Goal: Task Accomplishment & Management: Manage account settings

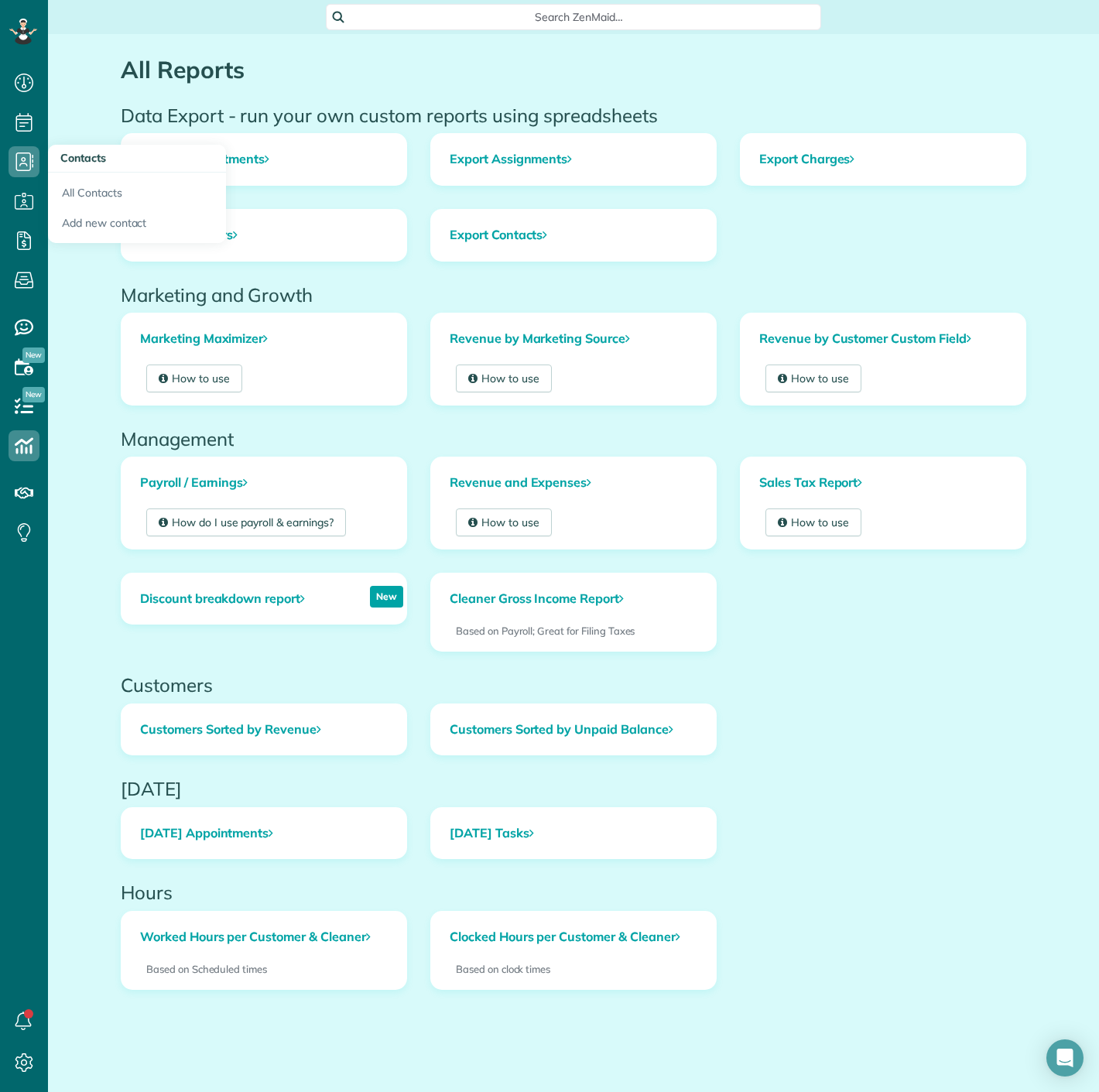
scroll to position [6, 6]
click at [78, 177] on link "All Contacts" at bounding box center [136, 190] width 178 height 36
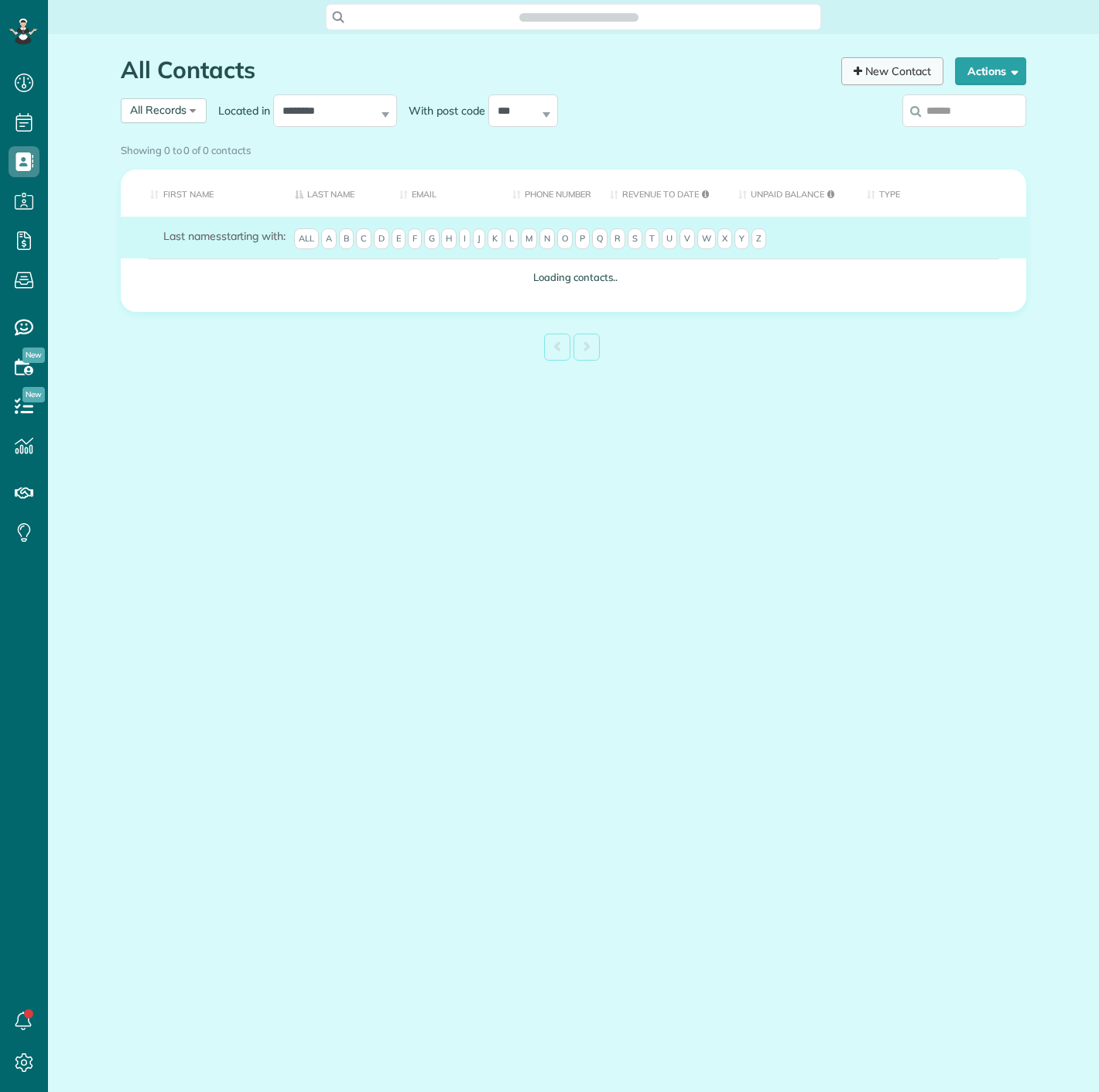
scroll to position [6, 6]
click at [944, 116] on input "search" at bounding box center [964, 110] width 124 height 33
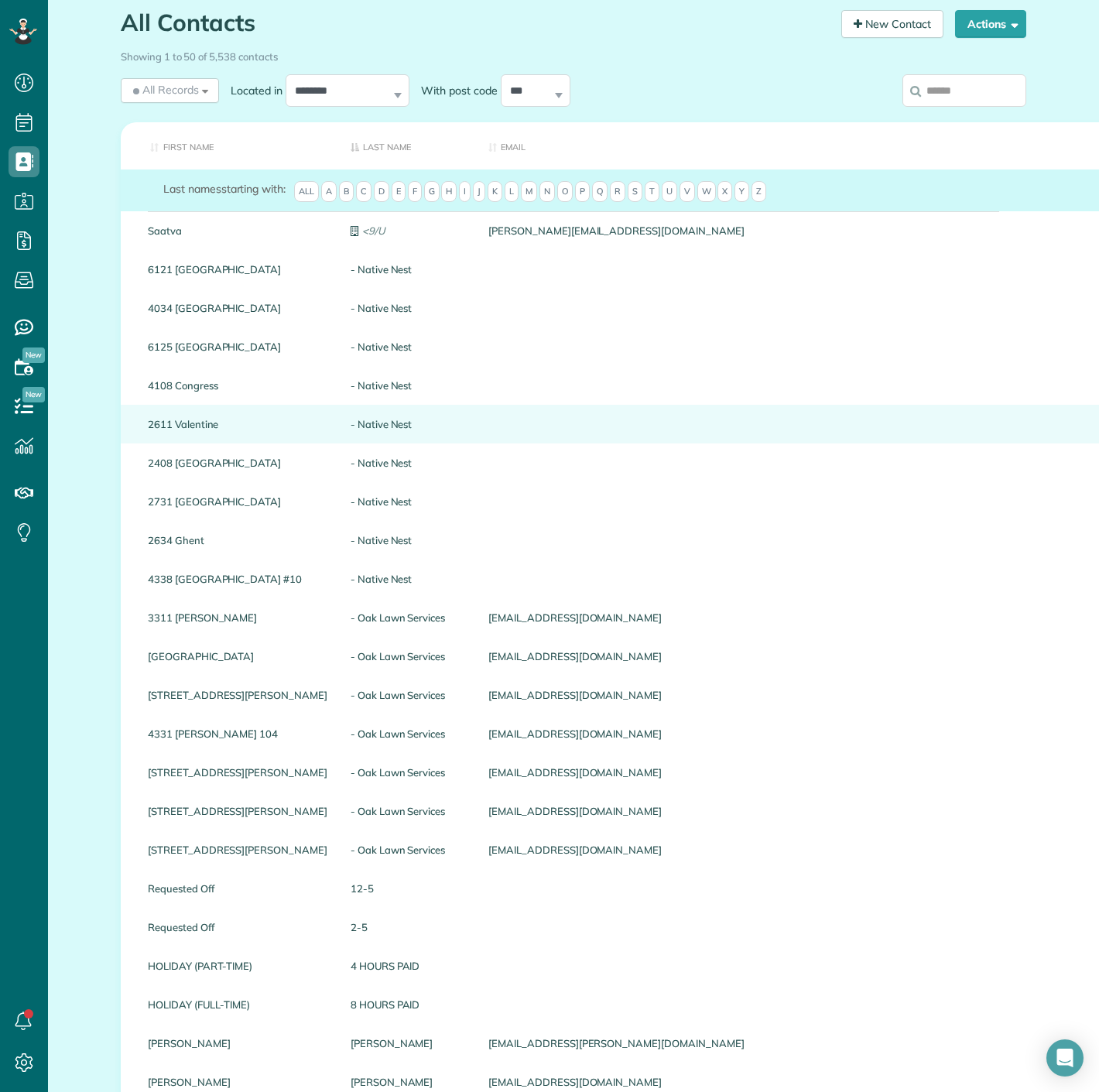
scroll to position [0, 0]
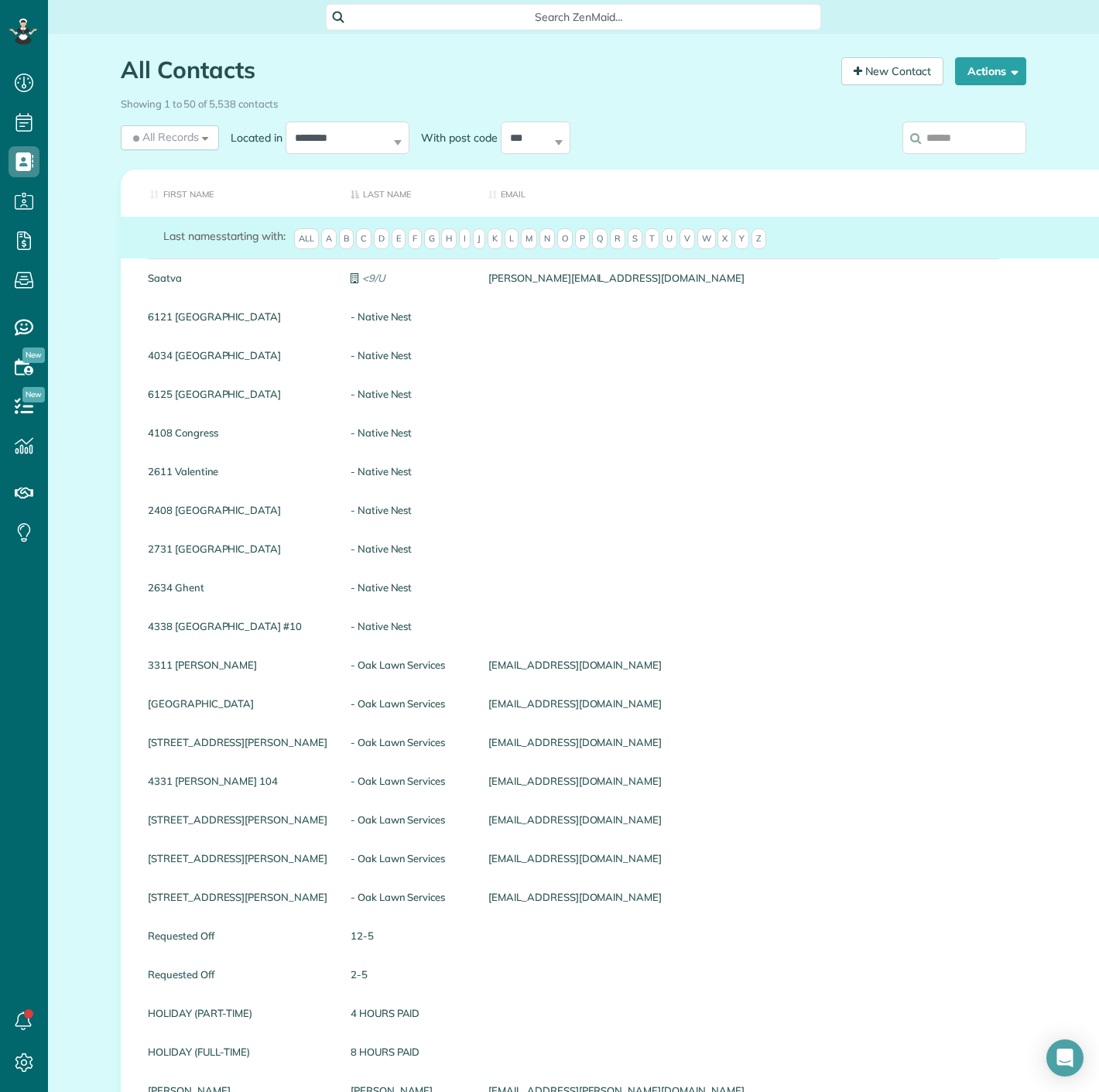
click at [933, 141] on input "search" at bounding box center [964, 137] width 124 height 33
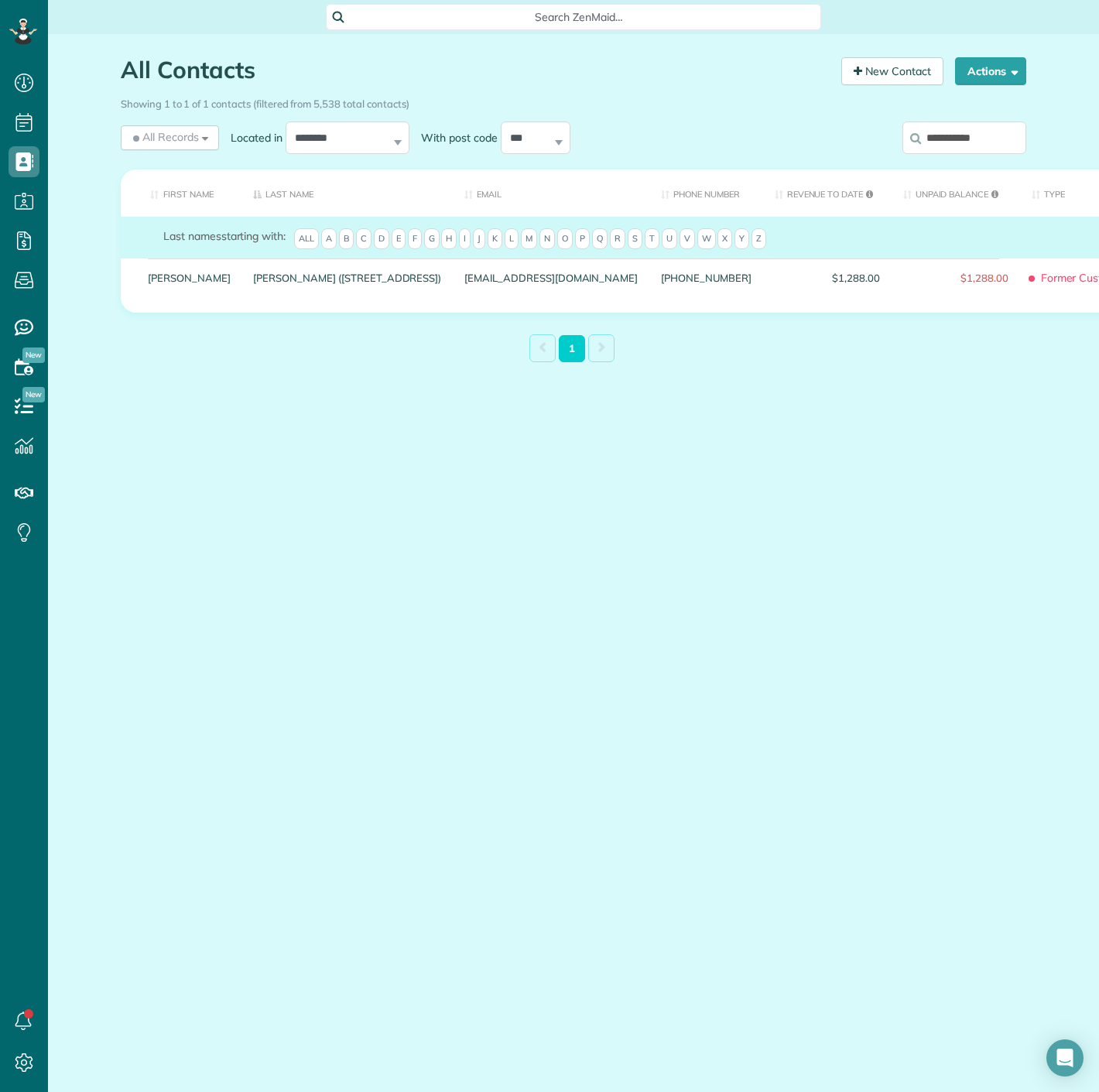
click at [953, 131] on input "**********" at bounding box center [964, 137] width 124 height 33
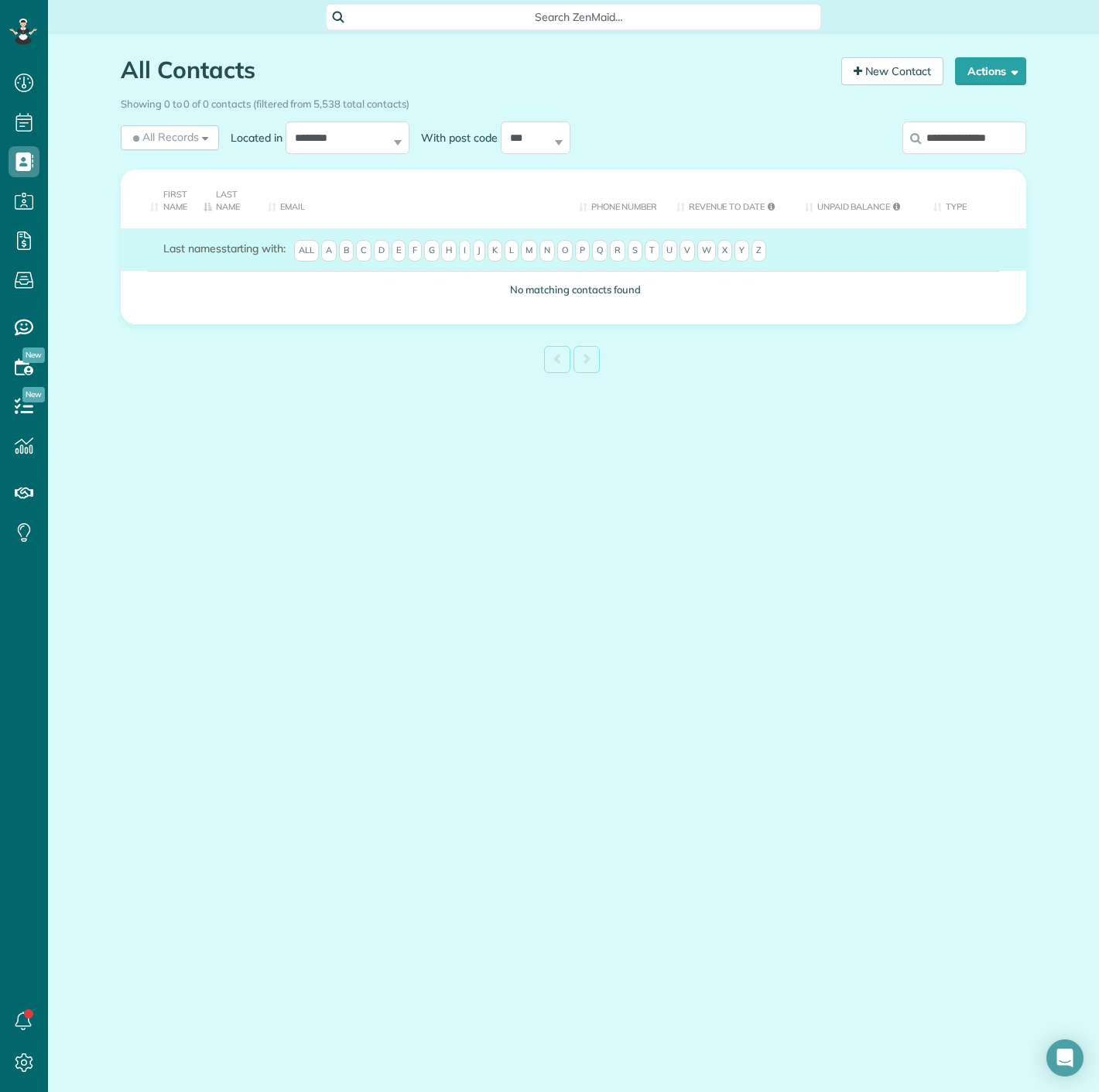
drag, startPoint x: 964, startPoint y: 133, endPoint x: 950, endPoint y: 133, distance: 14.0
click at [950, 133] on input "**********" at bounding box center [964, 137] width 124 height 33
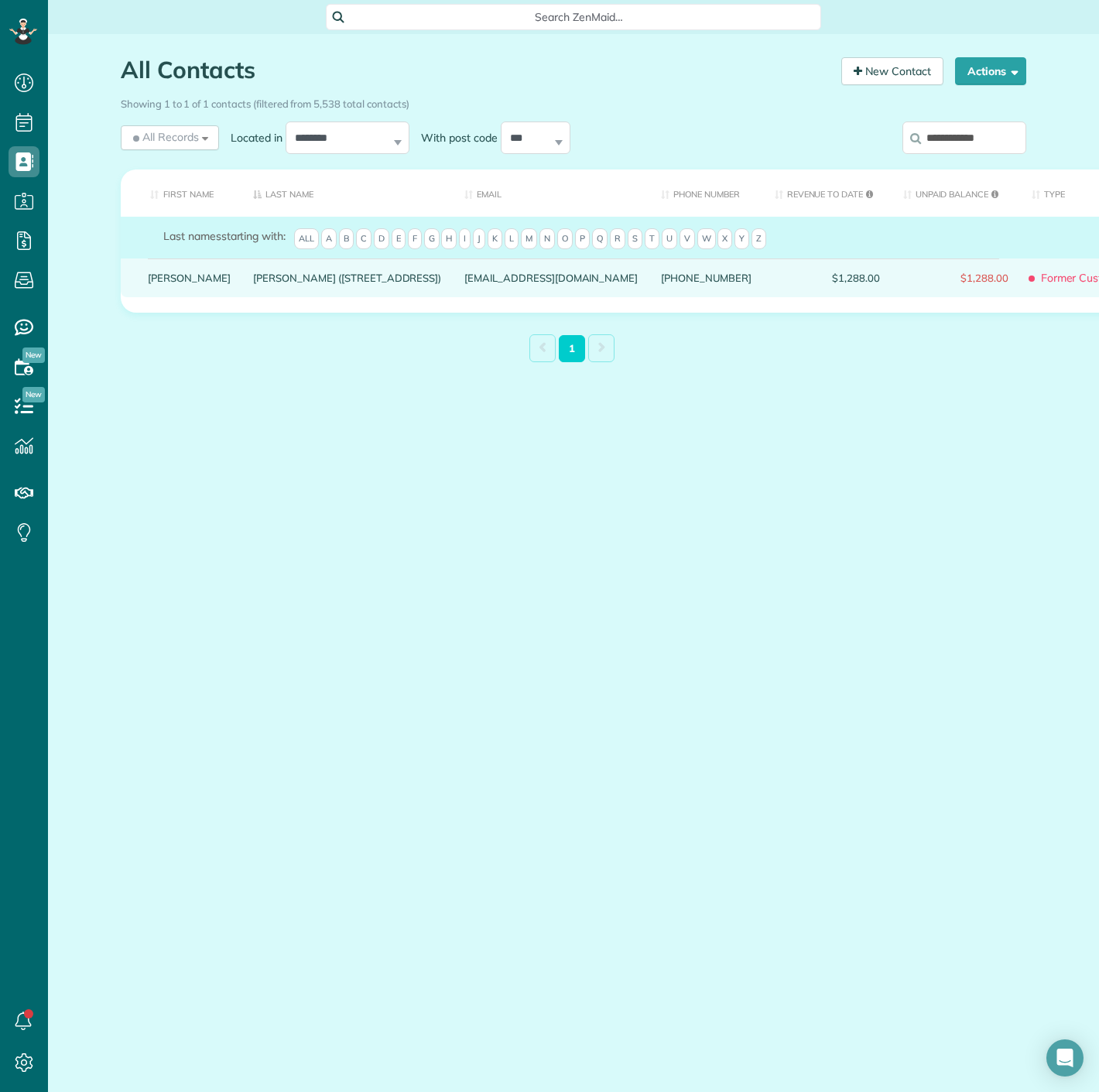
type input "**********"
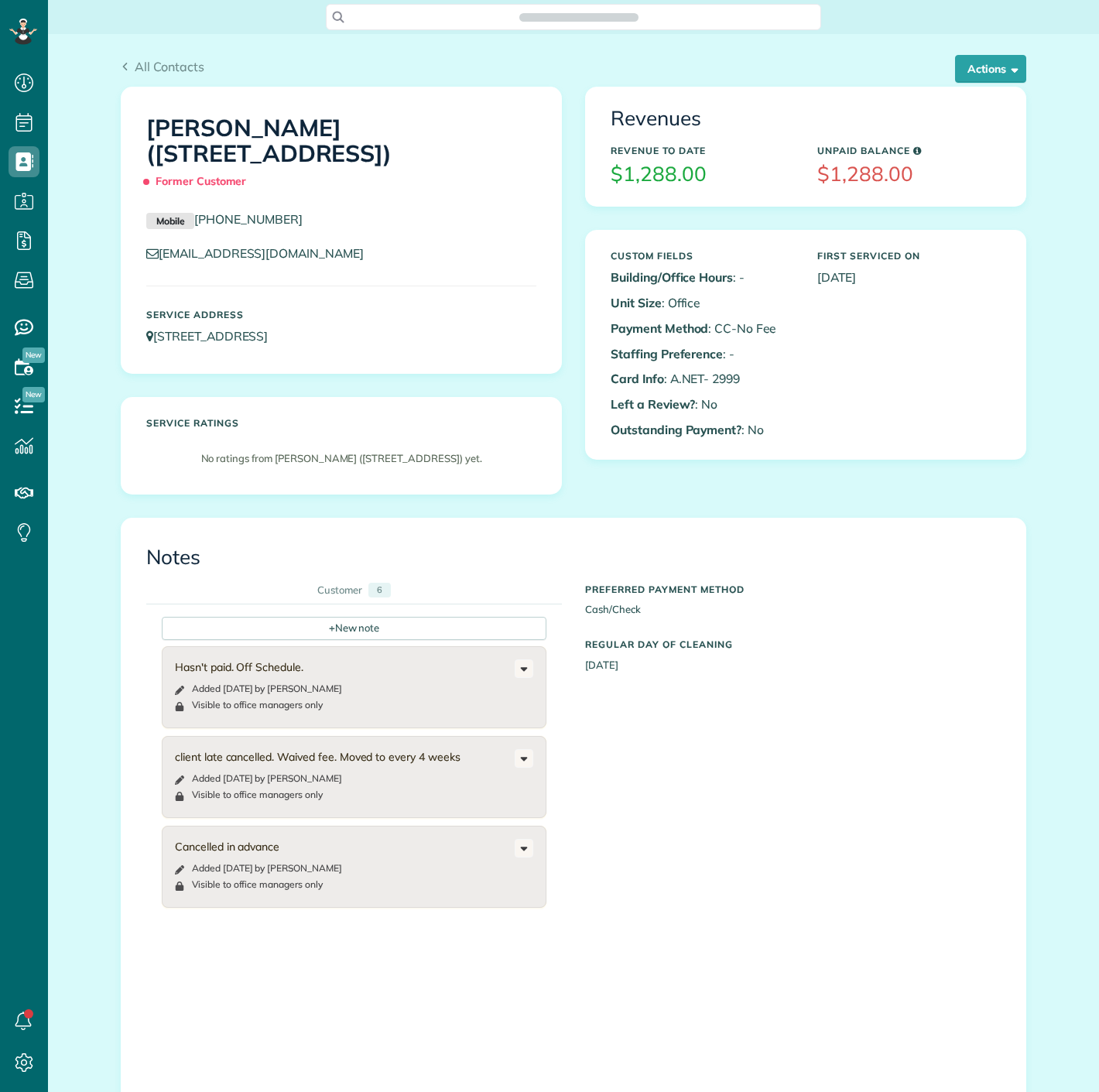
scroll to position [6, 6]
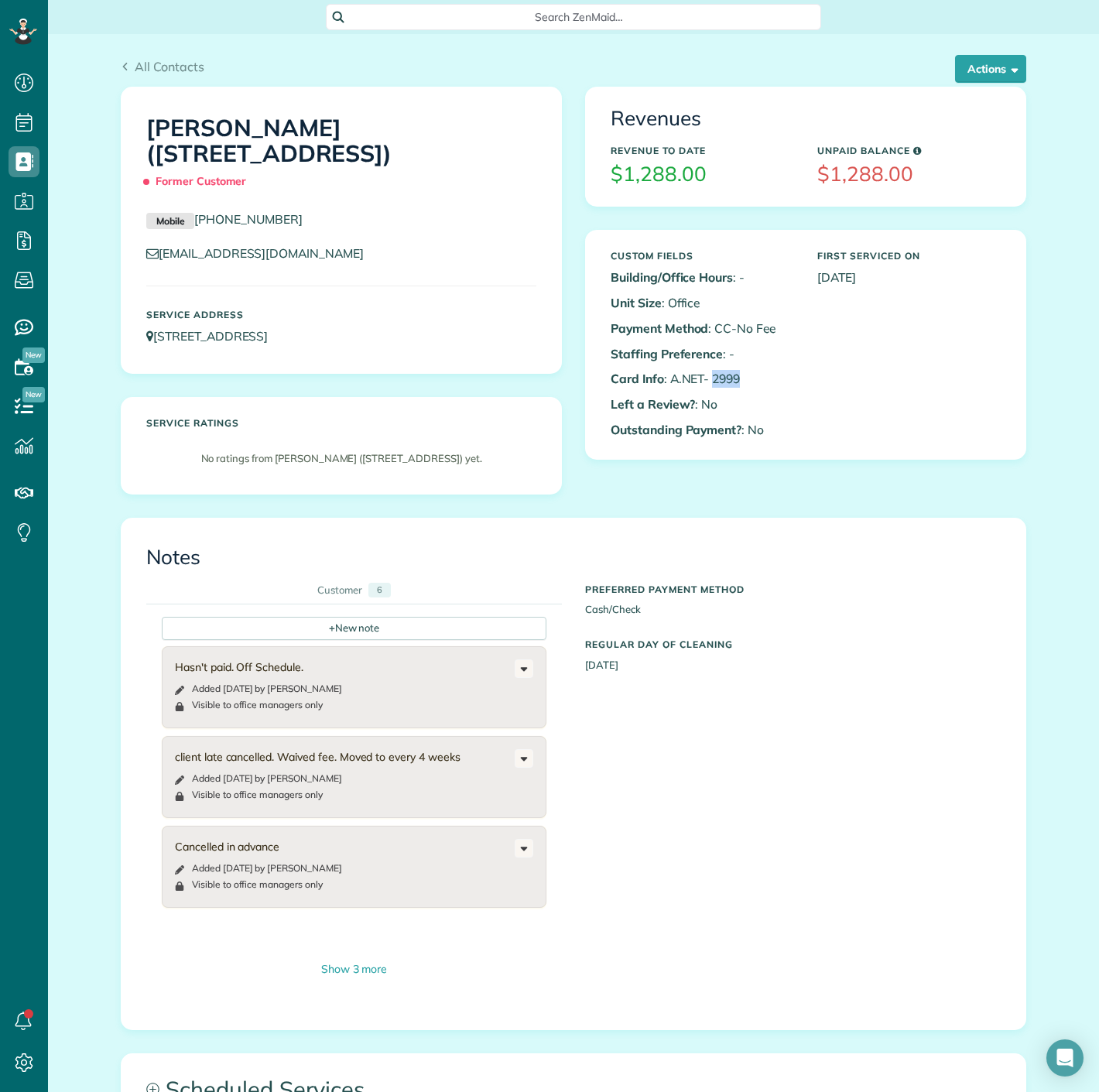
copy p "2999"
drag, startPoint x: 706, startPoint y: 379, endPoint x: 751, endPoint y: 373, distance: 45.4
click at [751, 373] on p "Card Info : A.NET- 2999" at bounding box center [702, 378] width 183 height 18
click at [978, 66] on button "Actions" at bounding box center [990, 68] width 71 height 28
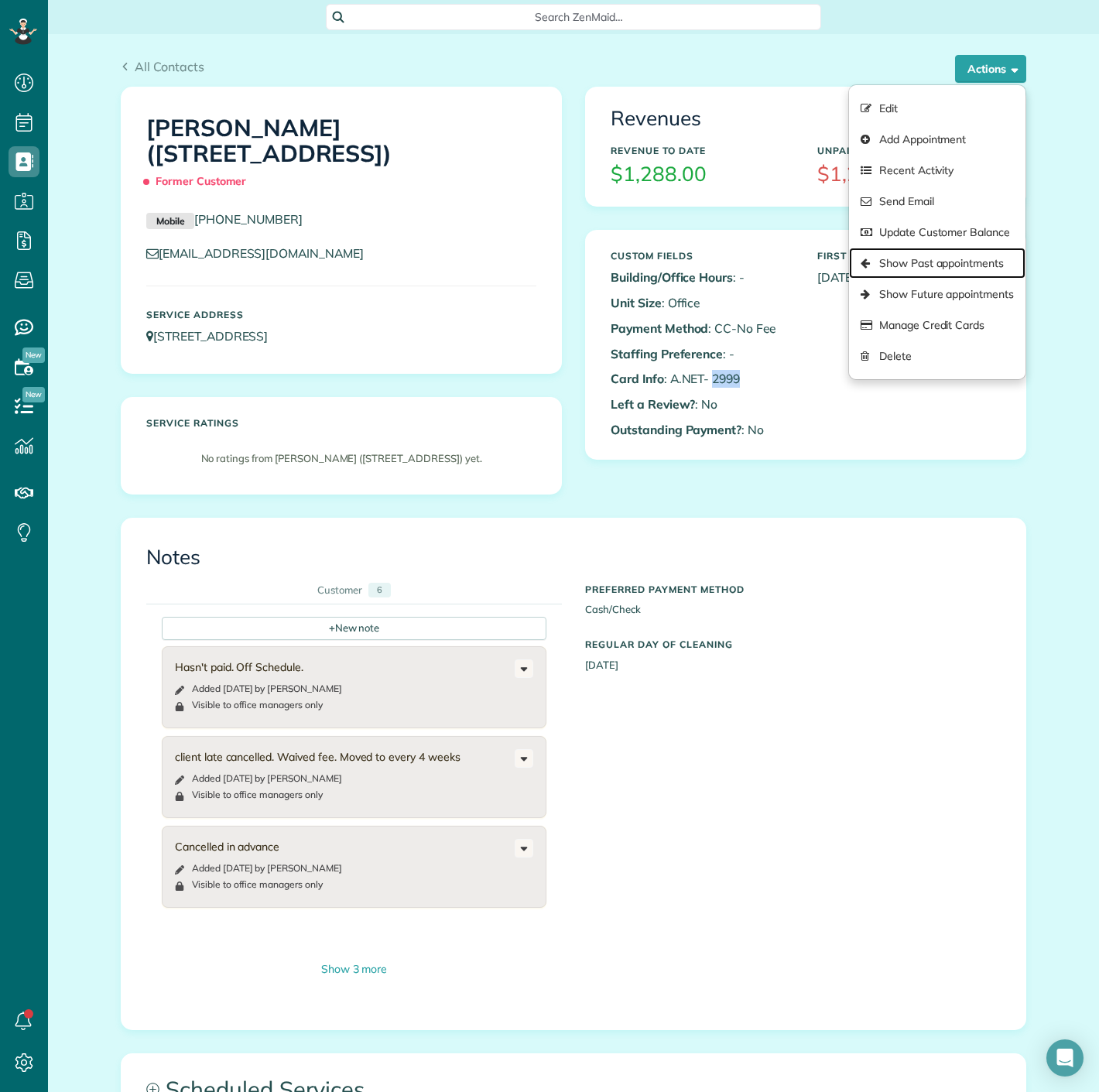
copy p "2999"
click at [914, 321] on link "Manage Credit Cards" at bounding box center [938, 325] width 177 height 31
click at [641, 225] on div "Close Manage credit cards Add or charge new card Add a new Credit Card Charge a…" at bounding box center [550, 546] width 1099 height 1092
